Goal: Information Seeking & Learning: Learn about a topic

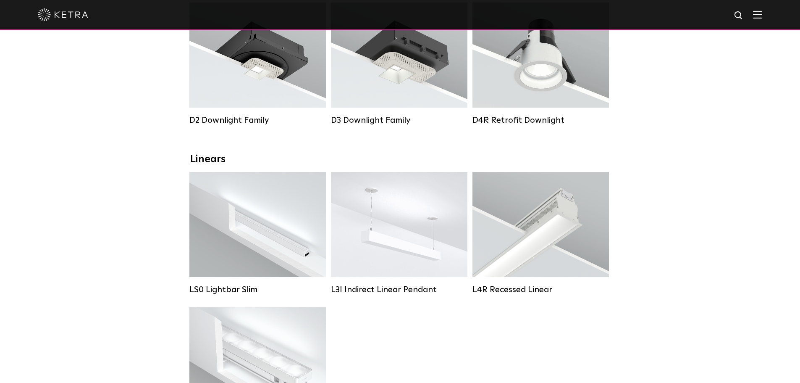
scroll to position [168, 0]
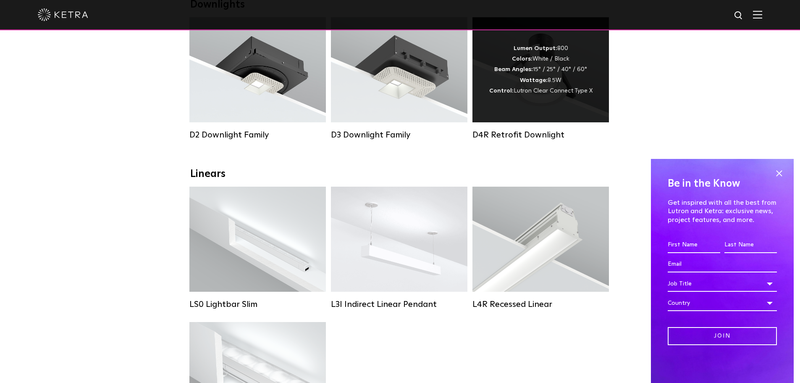
click at [541, 140] on div "D4R Retrofit Downlight" at bounding box center [540, 135] width 136 height 10
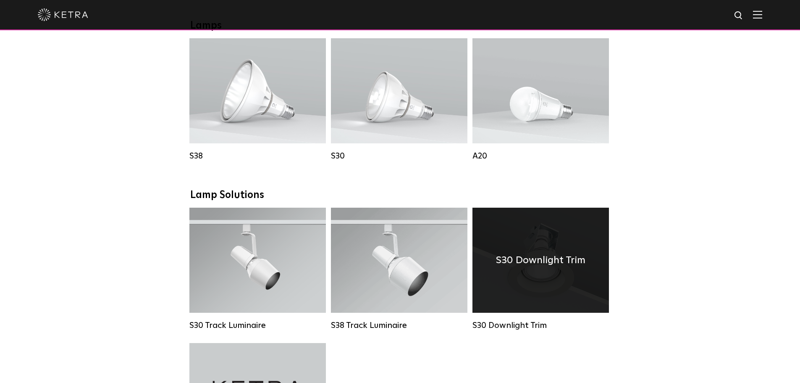
scroll to position [756, 0]
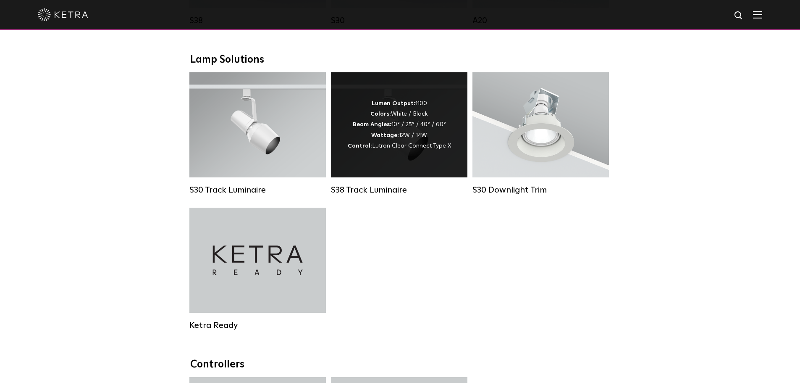
click at [372, 168] on div "Lumen Output: 1100 Colors: White / Black Beam Angles: 10° / 25° / 40° / 60° Wat…" at bounding box center [399, 124] width 136 height 105
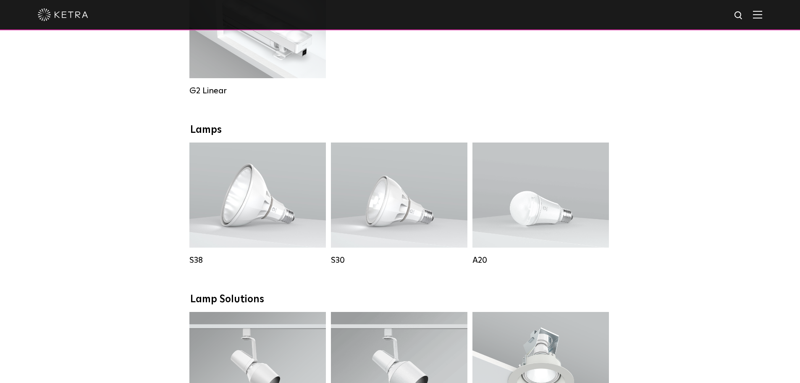
scroll to position [531, 0]
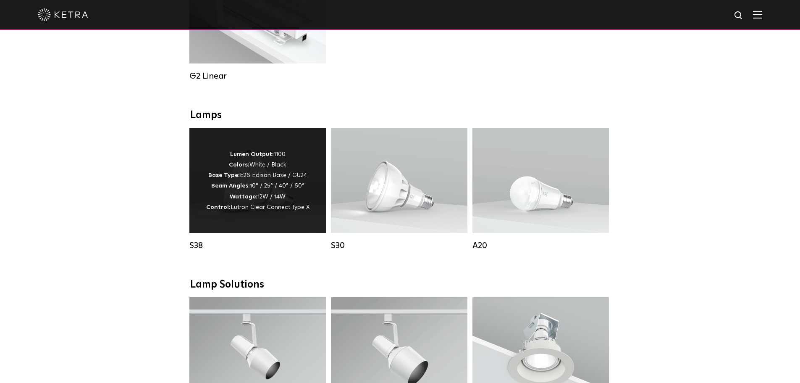
click at [252, 209] on p "Lumen Output: 1100 Colors: White / Black Base Type: E26 Edison Base / GU24 Beam…" at bounding box center [257, 180] width 103 height 63
